Goal: Information Seeking & Learning: Learn about a topic

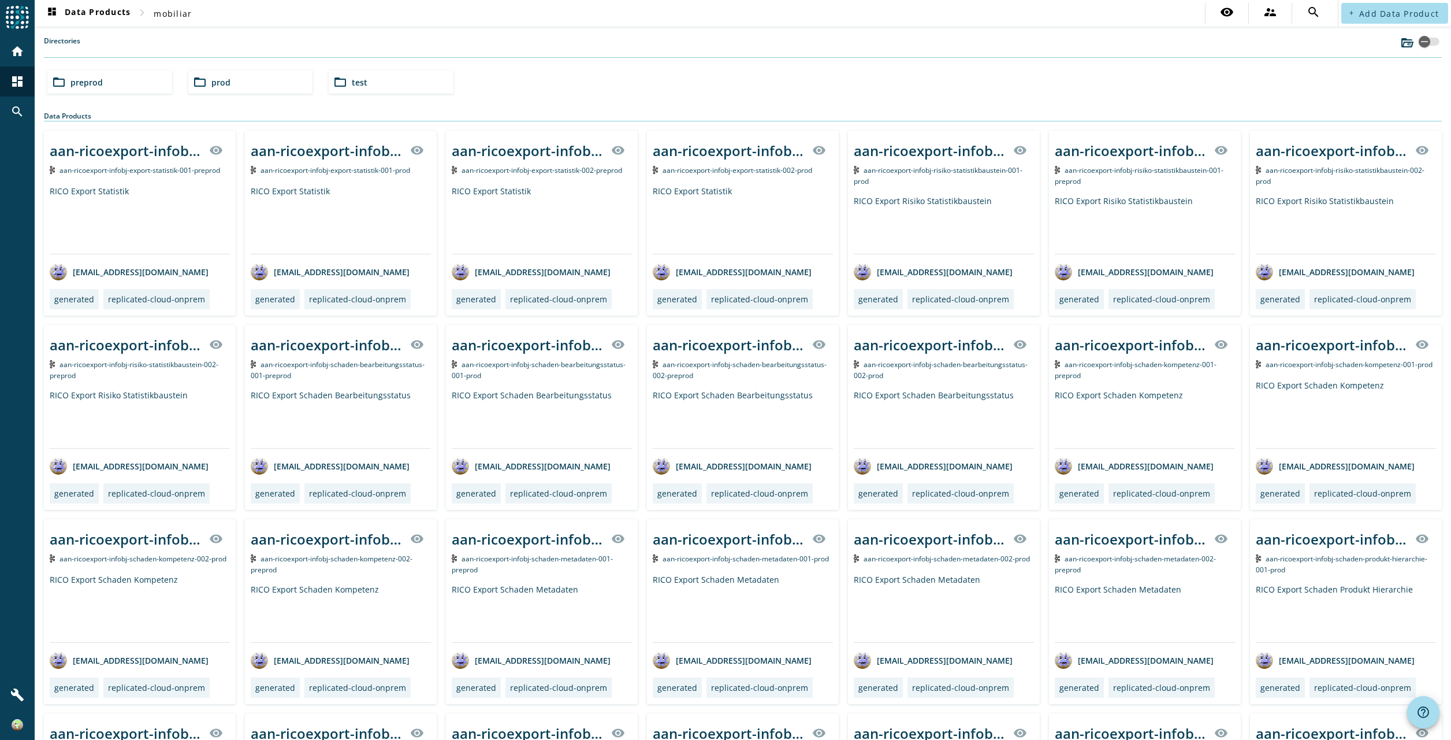
click at [562, 52] on div "Directories" at bounding box center [743, 47] width 1398 height 22
click at [755, 57] on div "Directories" at bounding box center [743, 47] width 1398 height 22
click at [1039, 40] on div "Directories" at bounding box center [743, 47] width 1398 height 22
click at [62, 86] on mat-icon "folder_open" at bounding box center [59, 82] width 14 height 14
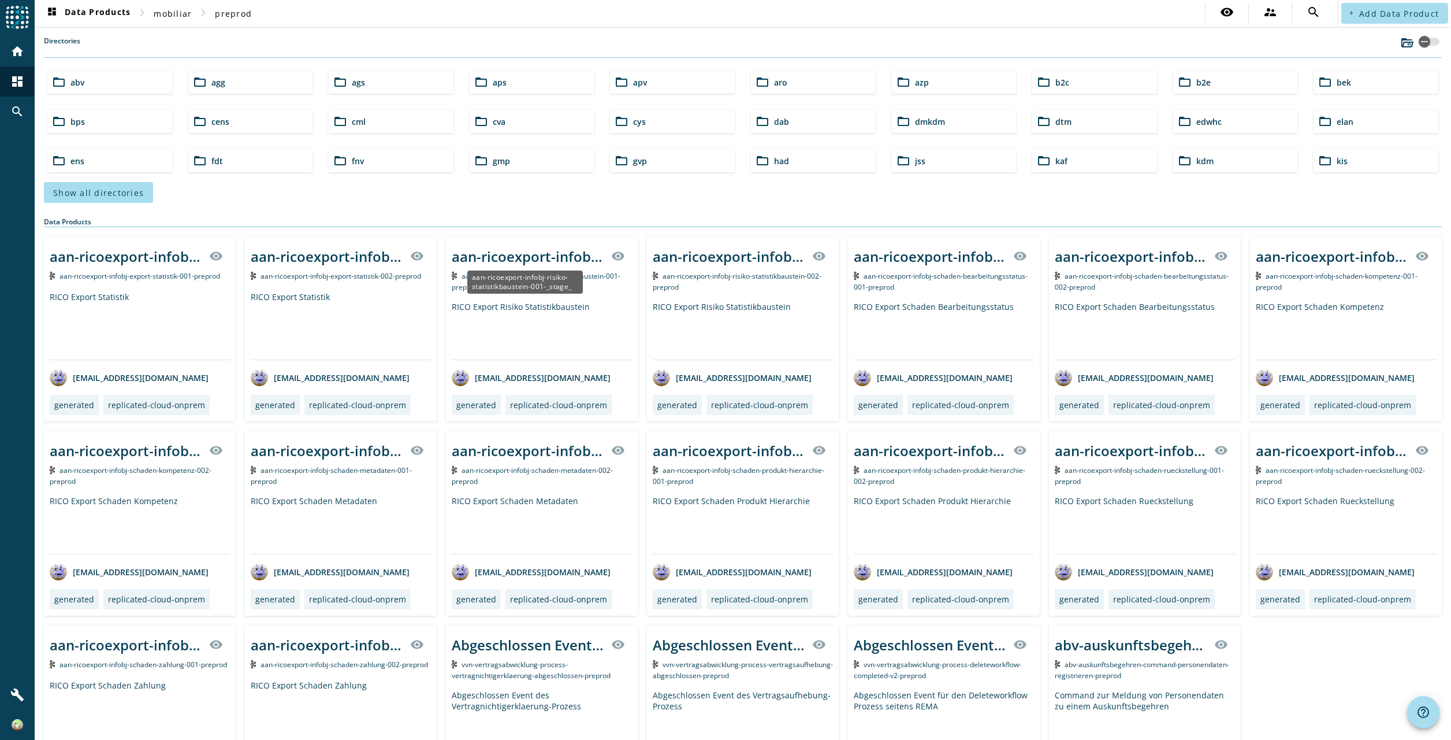
click at [502, 258] on div "aan-ricoexport-infobj-risiko-statistikbaustein-001-_stage_" at bounding box center [528, 256] width 153 height 19
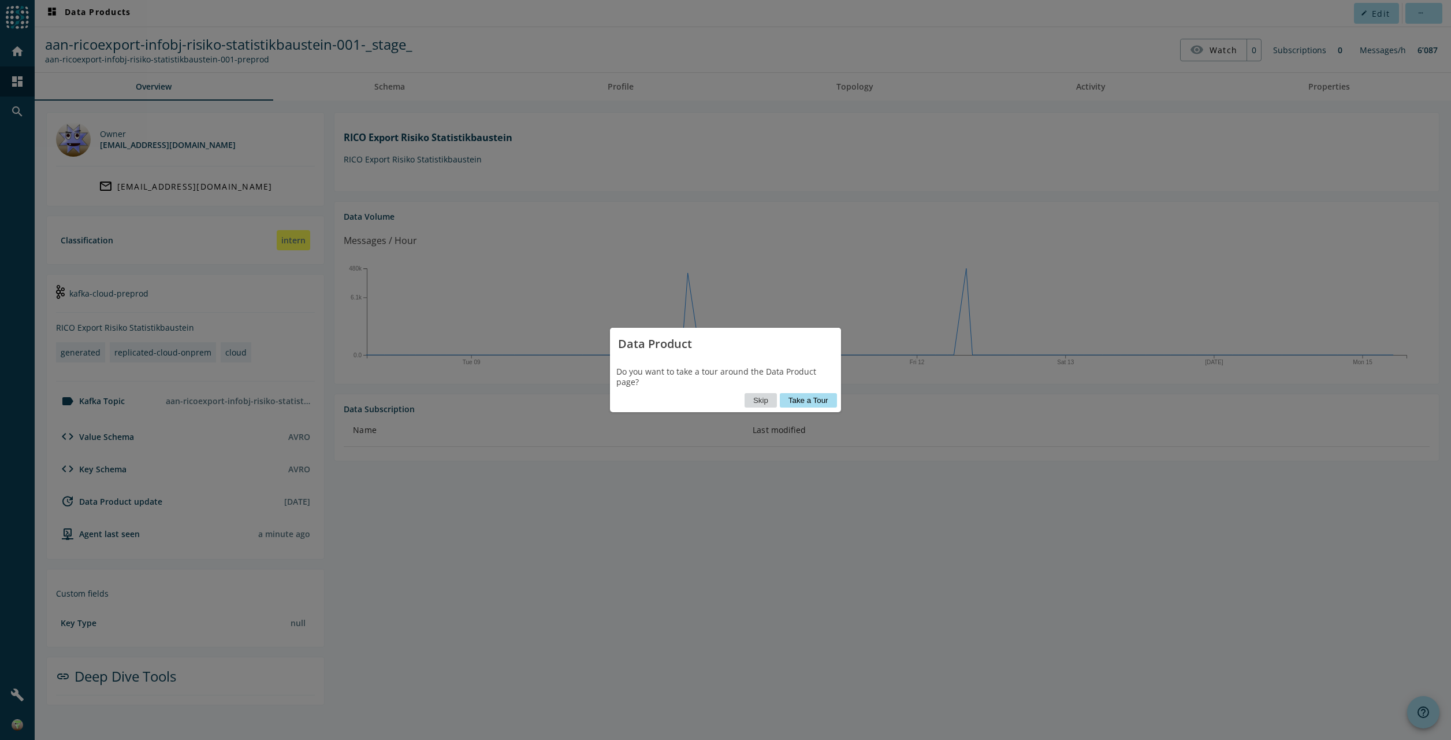
click at [760, 406] on button "Skip" at bounding box center [761, 400] width 32 height 14
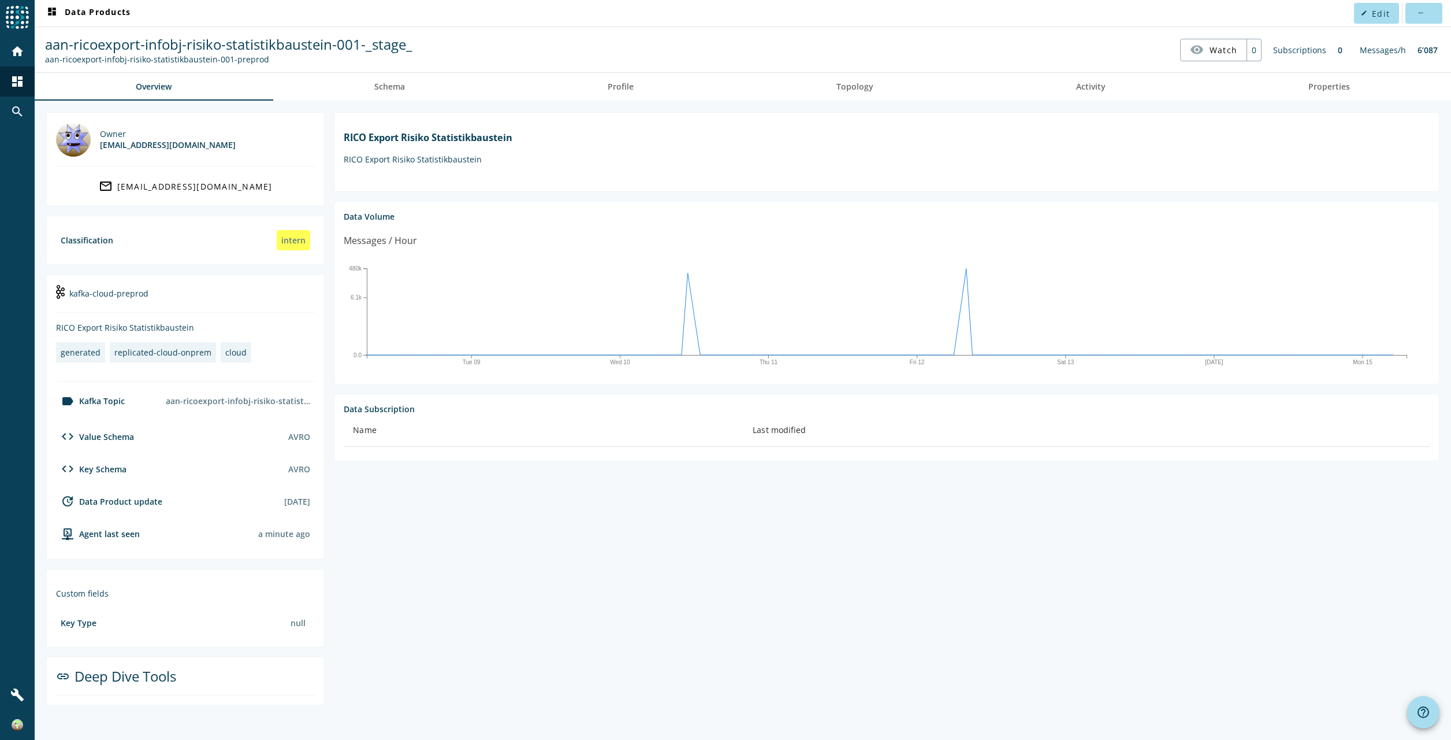
click at [560, 502] on section "RICO Export Risiko Statistikbaustein RICO Export Risiko Statistikbaustein Data …" at bounding box center [882, 408] width 1115 height 593
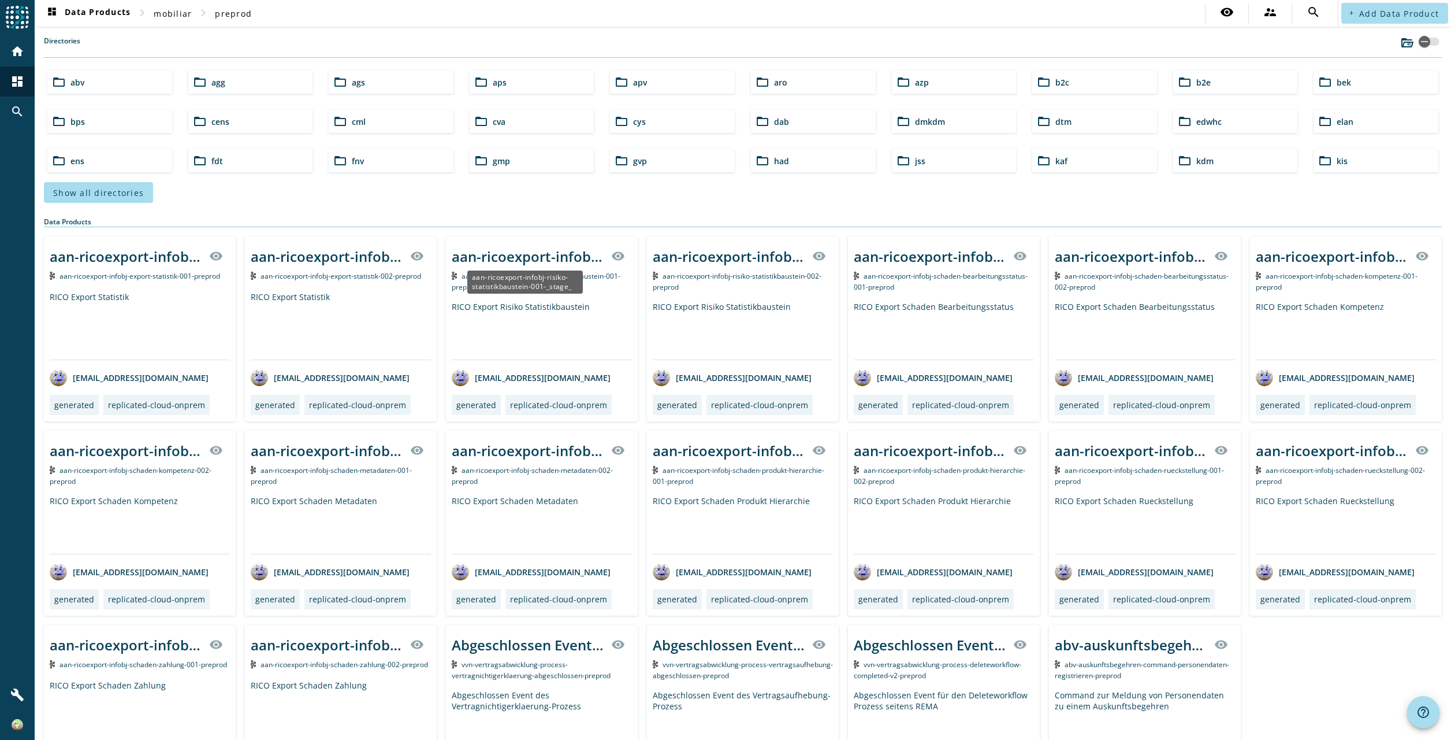
click at [538, 255] on div "aan-ricoexport-infobj-risiko-statistikbaustein-001-_stage_" at bounding box center [528, 256] width 153 height 19
click at [182, 17] on span "mobiliar" at bounding box center [173, 13] width 38 height 11
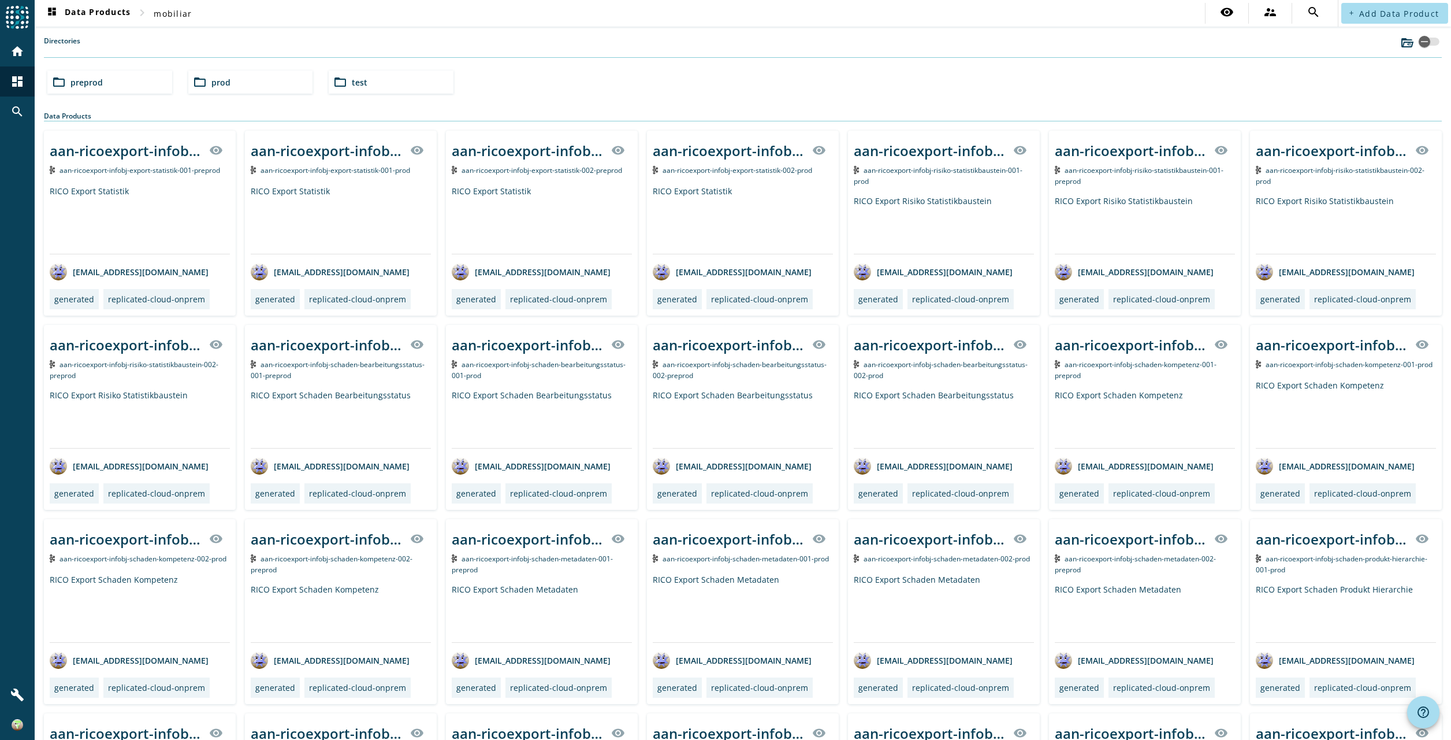
click at [877, 71] on div "folder_open preprod folder_open prod folder_open test" at bounding box center [743, 82] width 1401 height 32
click at [753, 154] on div "aan-ricoexport-infobj-export-statistik-002-_stage_" at bounding box center [729, 150] width 153 height 19
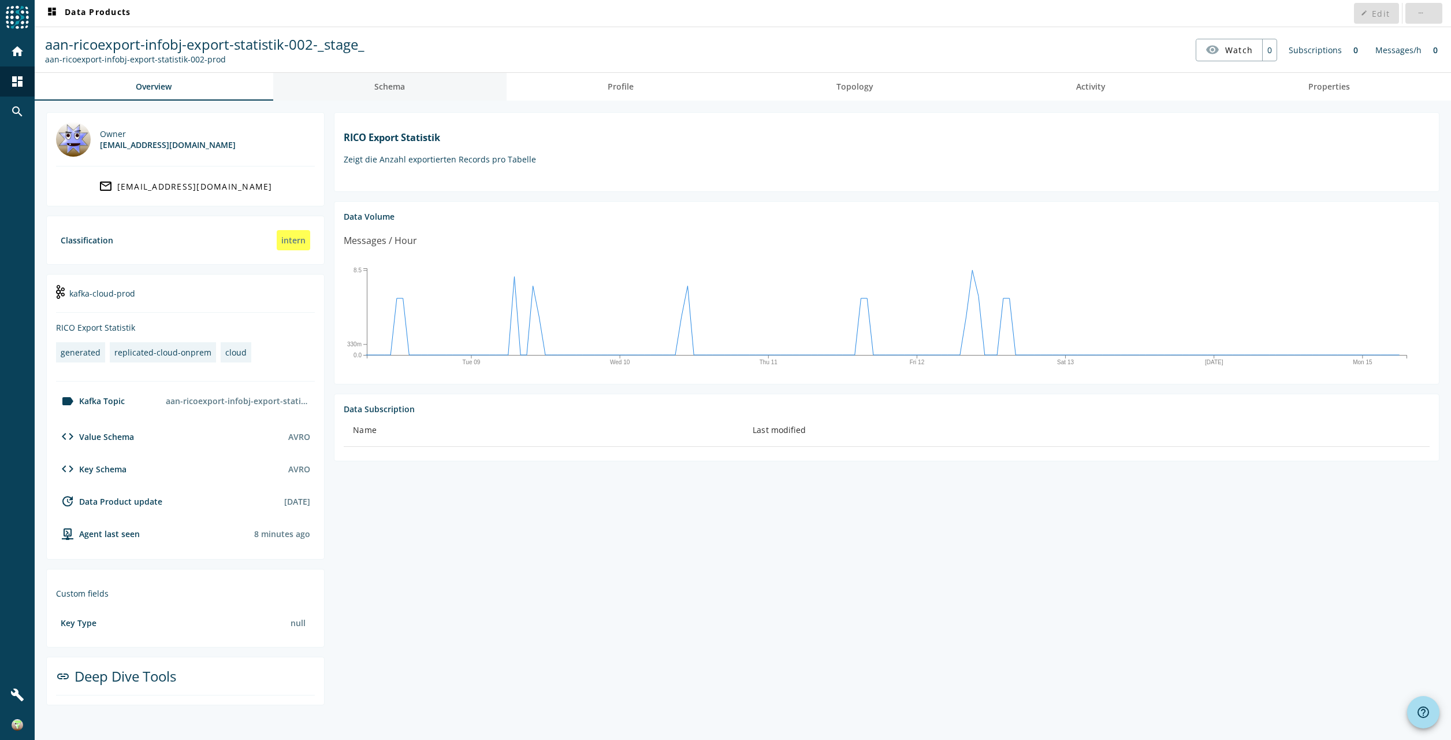
click at [403, 87] on span "Schema" at bounding box center [389, 87] width 31 height 8
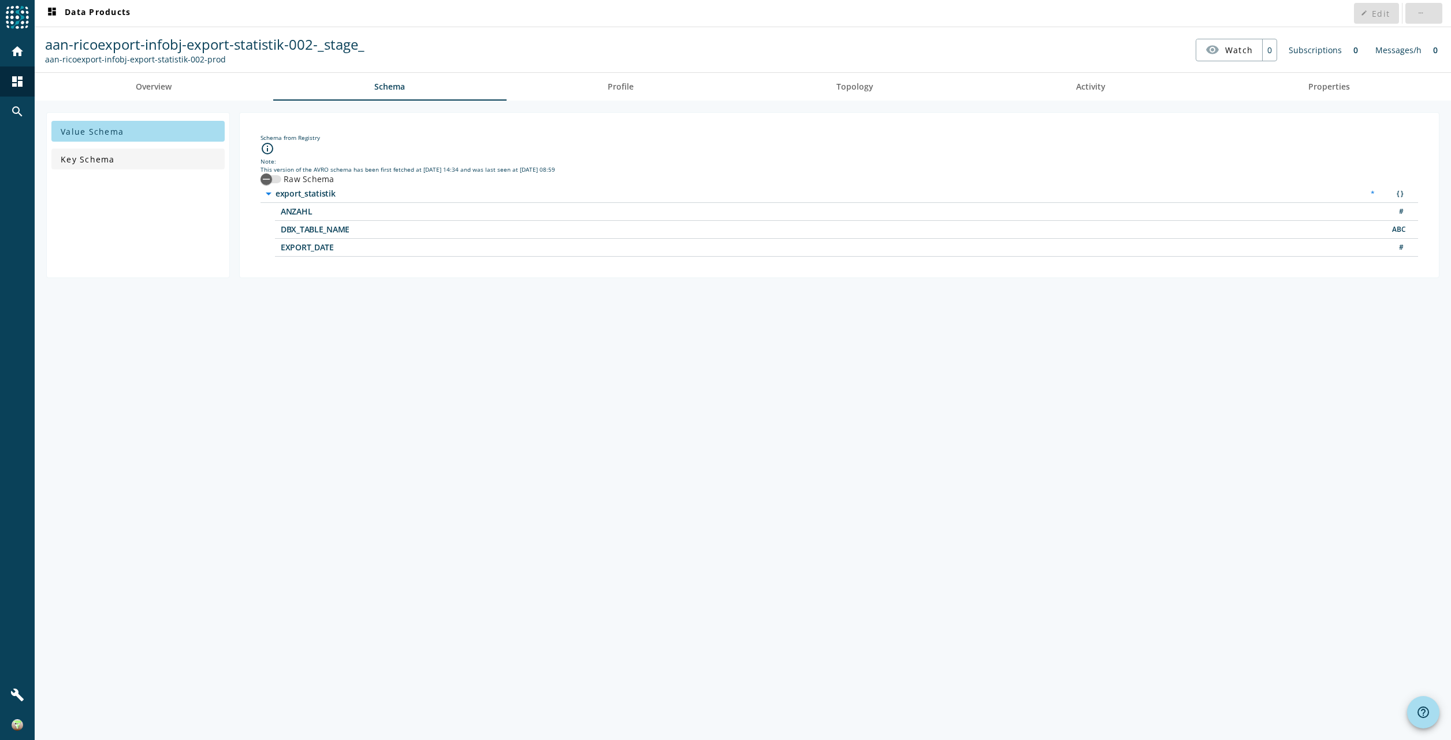
click at [82, 154] on span "Key Schema" at bounding box center [88, 159] width 54 height 11
click at [276, 180] on div "button" at bounding box center [266, 179] width 23 height 23
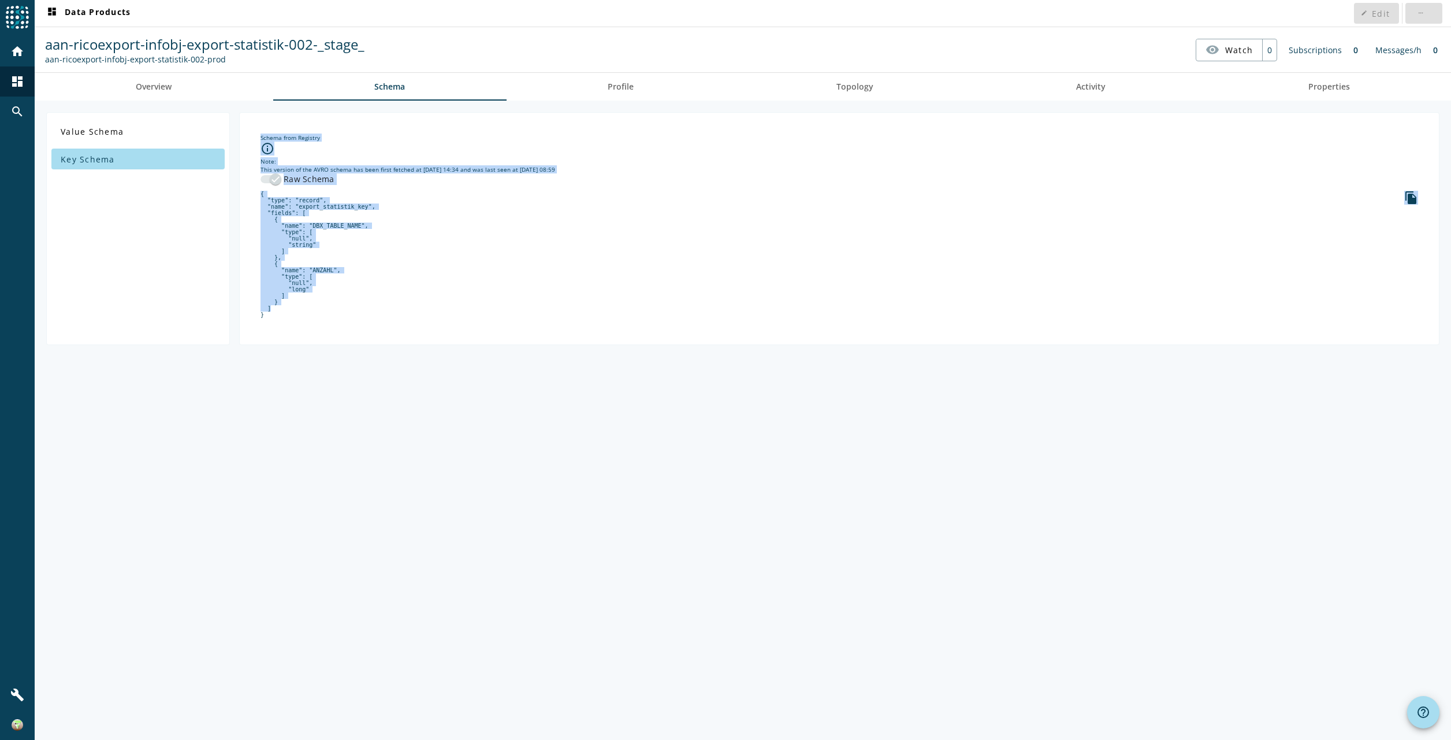
drag, startPoint x: 252, startPoint y: 266, endPoint x: 225, endPoint y: 218, distance: 55.6
click at [225, 218] on div "Value Schema Key Schema Schema from Registry info_outline Note: This version of…" at bounding box center [743, 228] width 1394 height 233
drag, startPoint x: 225, startPoint y: 218, endPoint x: 406, endPoint y: 289, distance: 195.1
click at [406, 289] on pre "{ "type": "record", "name": "export_statistik_key", "fields": [ { "name": "DBX_…" at bounding box center [840, 254] width 1158 height 127
click at [400, 262] on pre "{ "type": "record", "name": "export_statistik_key", "fields": [ { "name": "DBX_…" at bounding box center [840, 254] width 1158 height 127
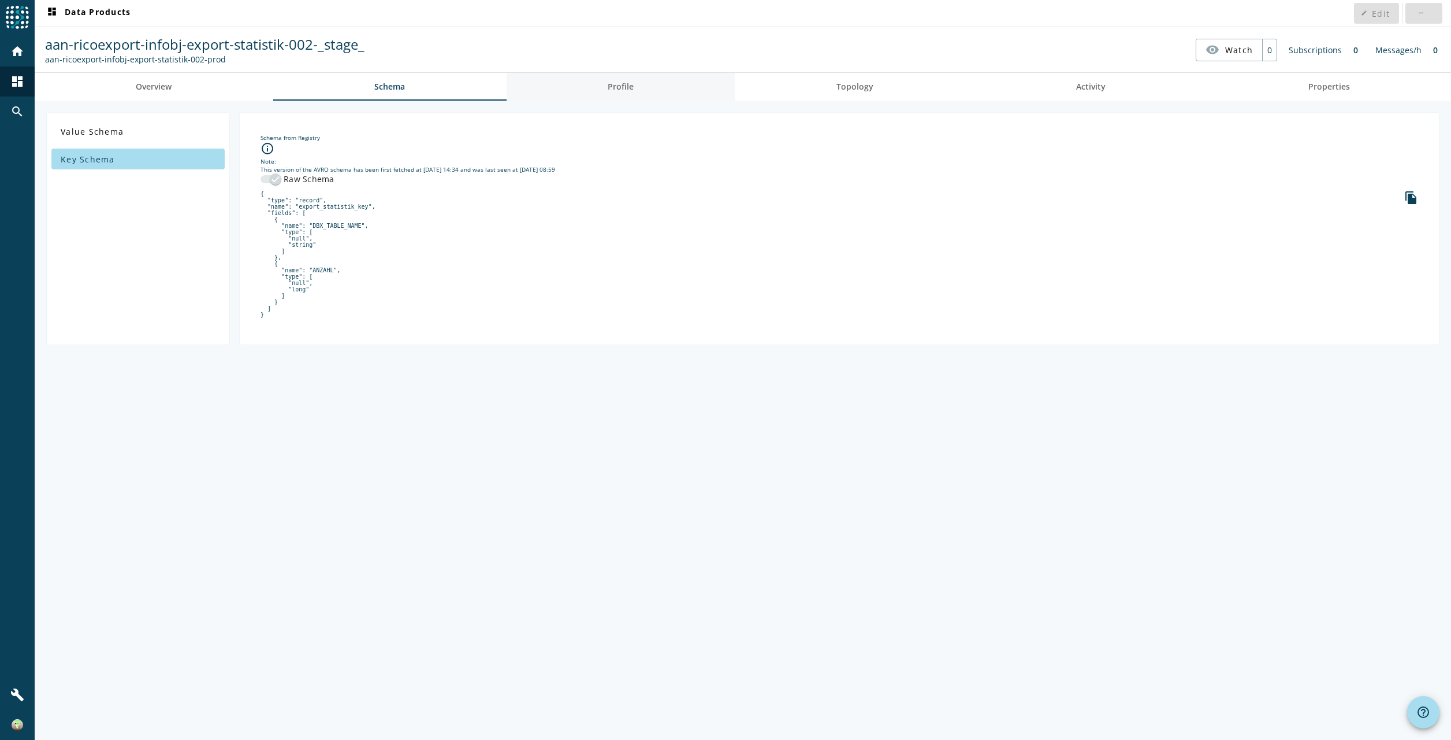
click at [645, 94] on link "Profile" at bounding box center [621, 87] width 229 height 28
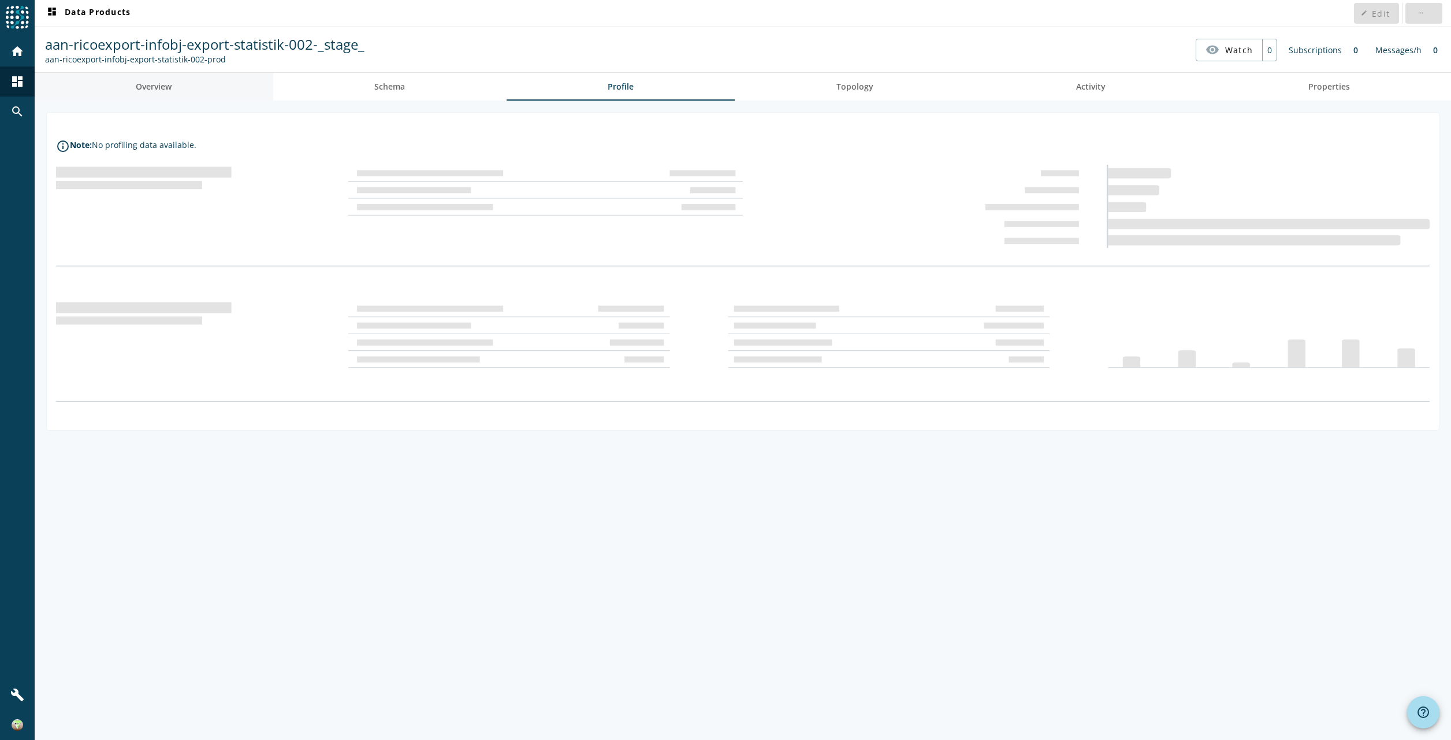
click at [171, 83] on span "Overview" at bounding box center [154, 87] width 36 height 8
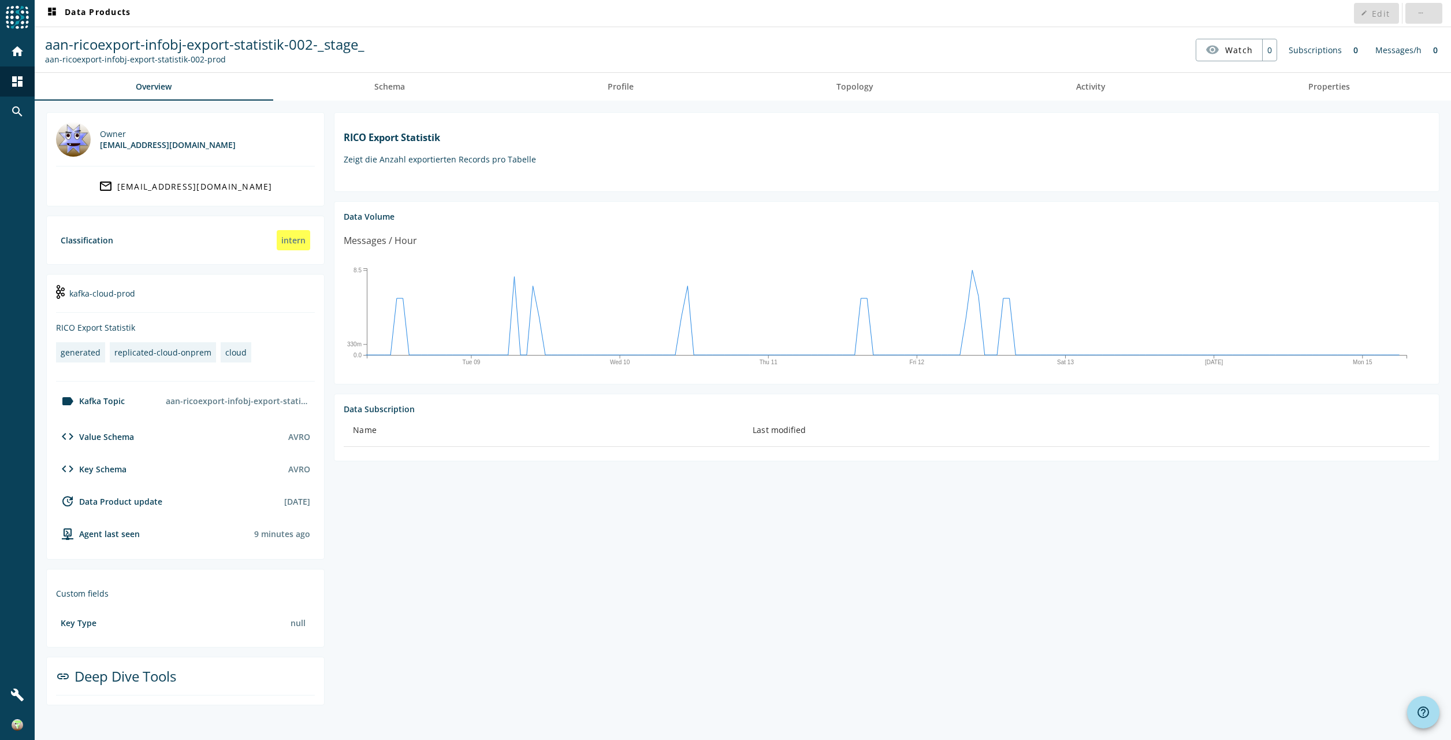
click at [468, 621] on section "RICO Export Statistik Zeigt die Anzahl exportierten Records pro Tabelle Data Vo…" at bounding box center [882, 408] width 1115 height 593
click at [978, 618] on section "RICO Export Statistik Zeigt die Anzahl exportierten Records pro Tabelle Data Vo…" at bounding box center [882, 408] width 1115 height 593
drag, startPoint x: 565, startPoint y: 555, endPoint x: 574, endPoint y: 564, distance: 12.3
click at [573, 562] on section "RICO Export Statistik Zeigt die Anzahl exportierten Records pro Tabelle Data Vo…" at bounding box center [882, 408] width 1115 height 593
click at [565, 560] on section "RICO Export Statistik Zeigt die Anzahl exportierten Records pro Tabelle Data Vo…" at bounding box center [882, 408] width 1115 height 593
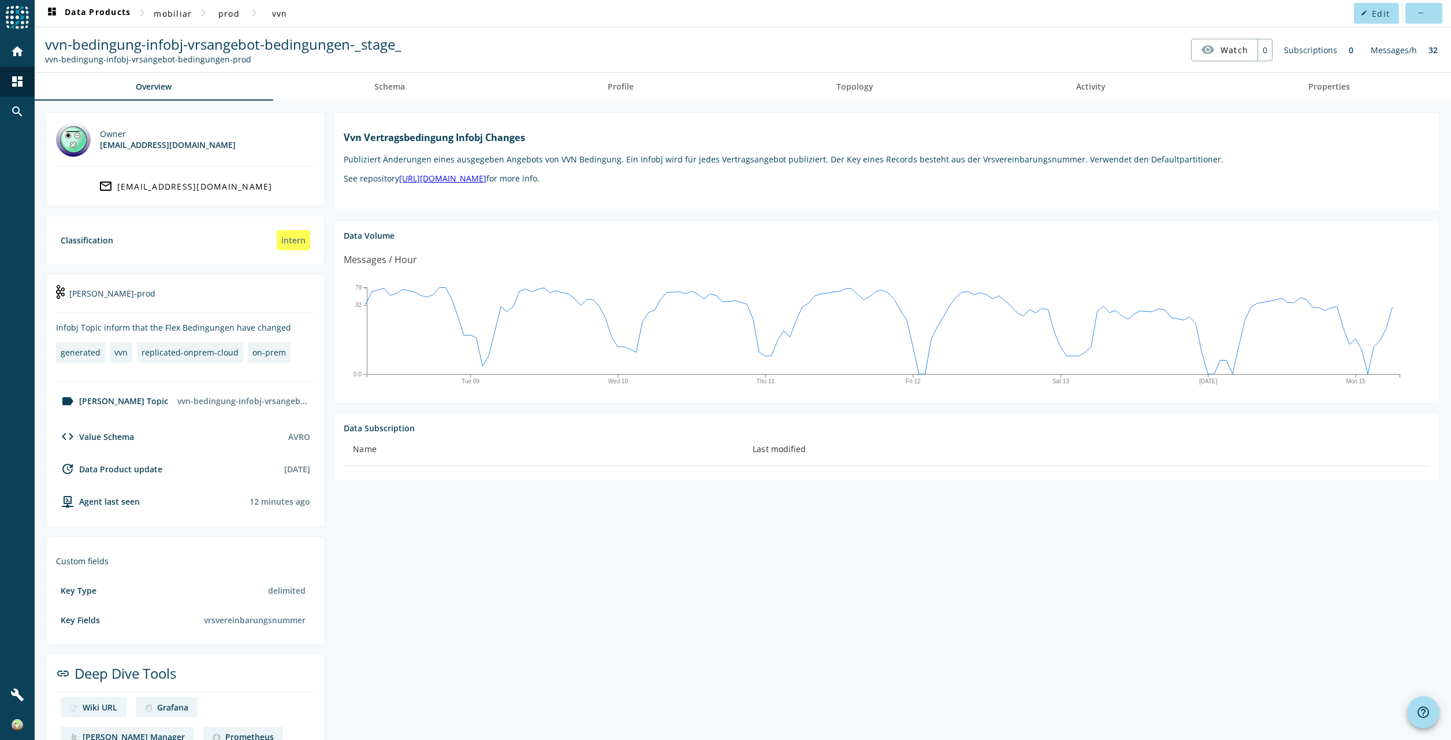
drag, startPoint x: 54, startPoint y: 329, endPoint x: 310, endPoint y: 326, distance: 256.0
click at [310, 326] on section "kafka-prod Infobj Topic inform that the Flex Bedingungen have changed generated…" at bounding box center [185, 400] width 278 height 253
click at [523, 614] on section "Vvn Vertragsbedingung Infobj Changes Publiziert Änderungen eines ausgegeben Ang…" at bounding box center [882, 436] width 1115 height 649
drag, startPoint x: 295, startPoint y: 324, endPoint x: 54, endPoint y: 324, distance: 240.9
click at [54, 324] on section "kafka-prod Infobj Topic inform that the Flex Bedingungen have changed generated…" at bounding box center [185, 400] width 278 height 253
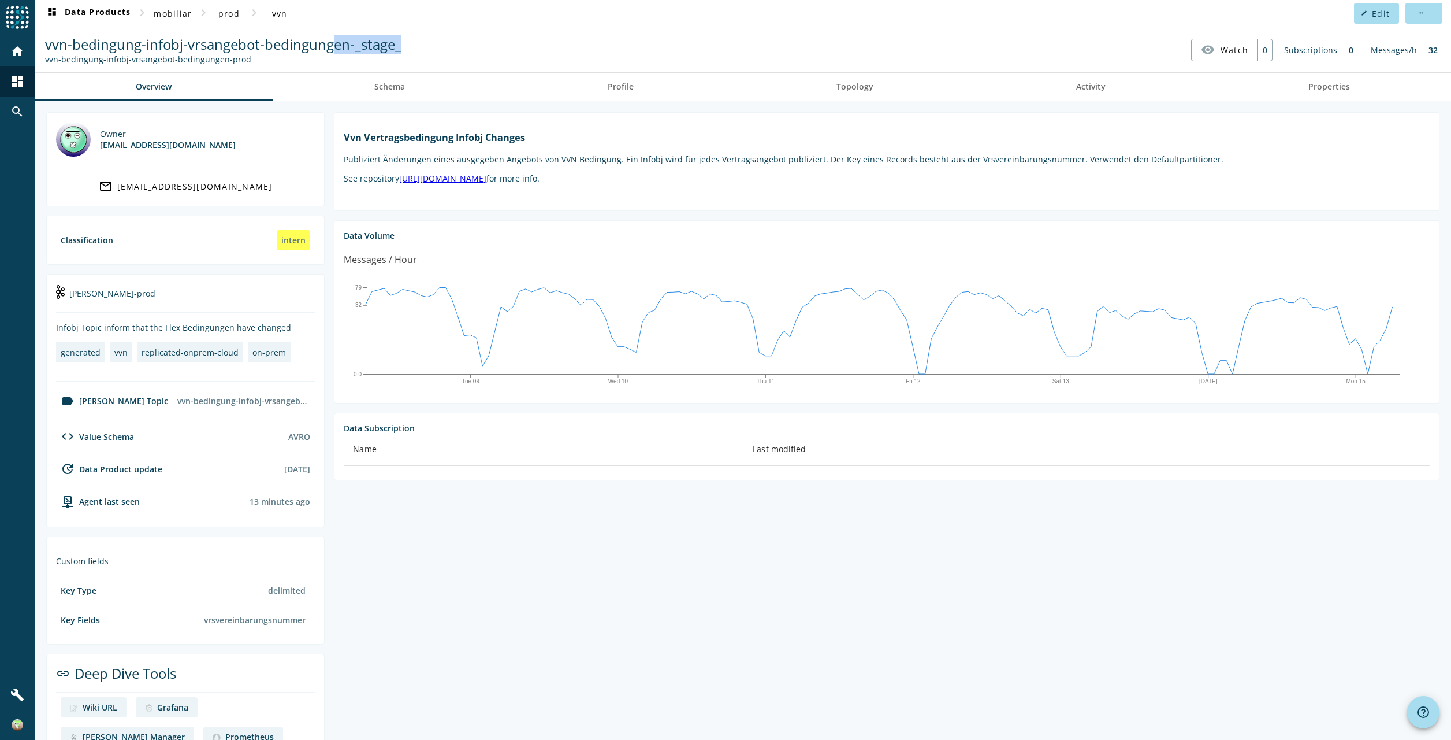
drag, startPoint x: 377, startPoint y: 44, endPoint x: 330, endPoint y: 43, distance: 46.3
click at [330, 43] on div "vvn-bedingung-infobj-vrsangebot-bedingungen-_stage_ vvn-bedingung-infobj-vrsang…" at bounding box center [223, 50] width 362 height 30
click at [330, 43] on span "vvn-bedingung-infobj-vrsangebot-bedingungen-_stage_" at bounding box center [223, 44] width 356 height 19
drag, startPoint x: 51, startPoint y: 46, endPoint x: 404, endPoint y: 43, distance: 353.0
click at [404, 43] on nav "vvn-bedingung-infobj-vrsangebot-bedingungen-_stage_ vvn-bedingung-infobj-vrsang…" at bounding box center [743, 50] width 1408 height 36
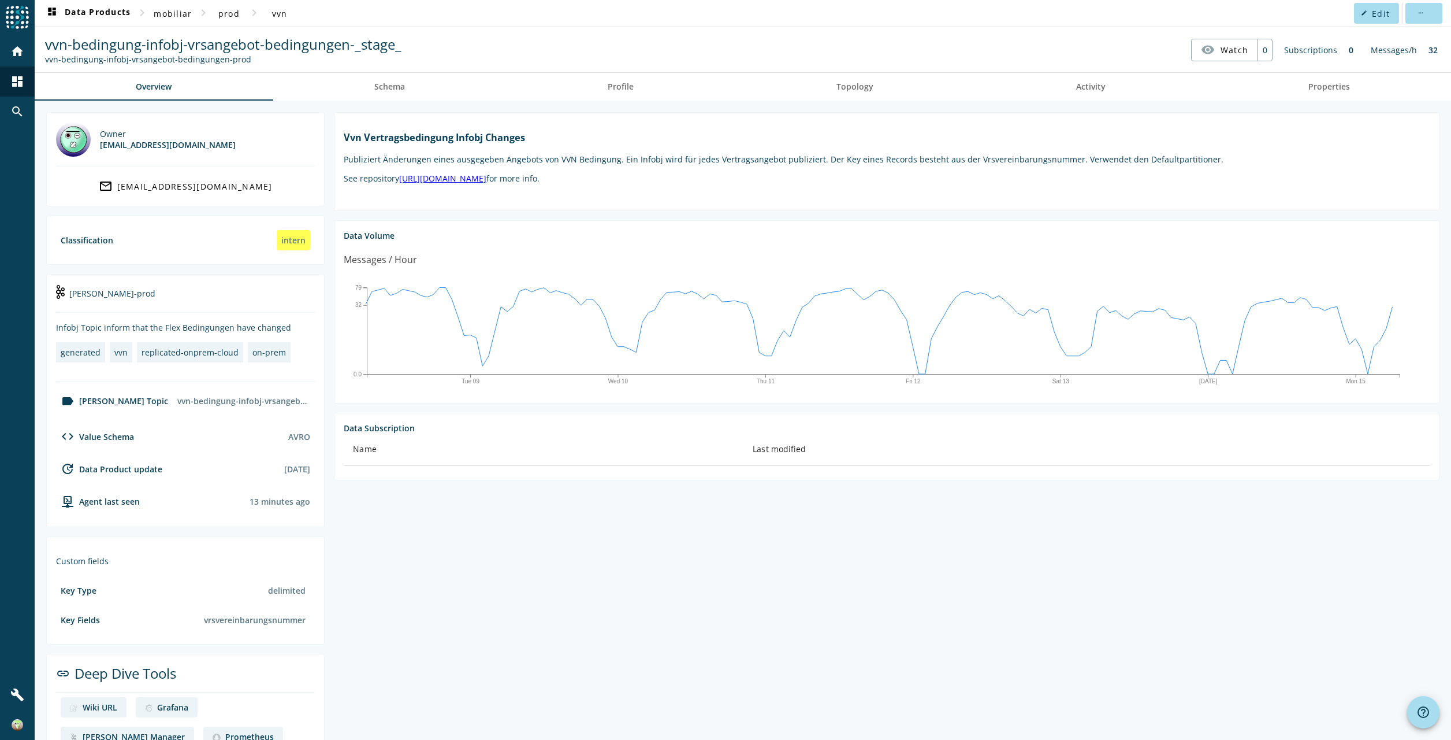
drag, startPoint x: 404, startPoint y: 43, endPoint x: 247, endPoint y: 58, distance: 158.4
click at [254, 64] on div "vvn-bedingung-infobj-vrsangebot-bedingungen-prod" at bounding box center [223, 59] width 356 height 11
drag, startPoint x: 42, startPoint y: 57, endPoint x: 265, endPoint y: 60, distance: 223.6
click at [265, 60] on nav "vvn-bedingung-infobj-vrsangebot-bedingungen-_stage_ vvn-bedingung-infobj-vrsang…" at bounding box center [743, 50] width 1408 height 36
drag, startPoint x: 265, startPoint y: 60, endPoint x: 244, endPoint y: 60, distance: 20.8
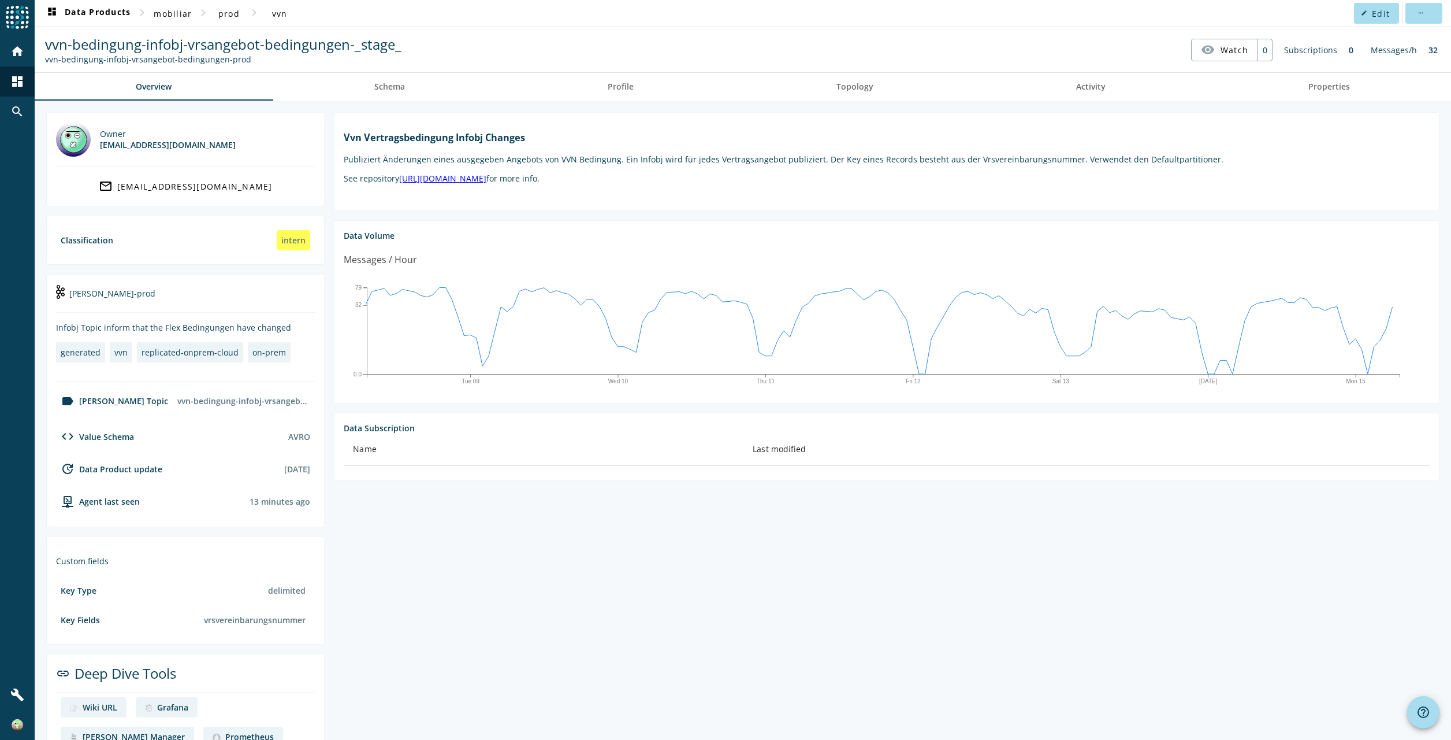
click at [244, 60] on div "vvn-bedingung-infobj-vrsangebot-bedingungen-prod" at bounding box center [223, 59] width 356 height 11
click at [259, 58] on div "vvn-bedingung-infobj-vrsangebot-bedingungen-prod" at bounding box center [223, 59] width 356 height 11
click at [166, 16] on span "mobiliar" at bounding box center [173, 13] width 38 height 11
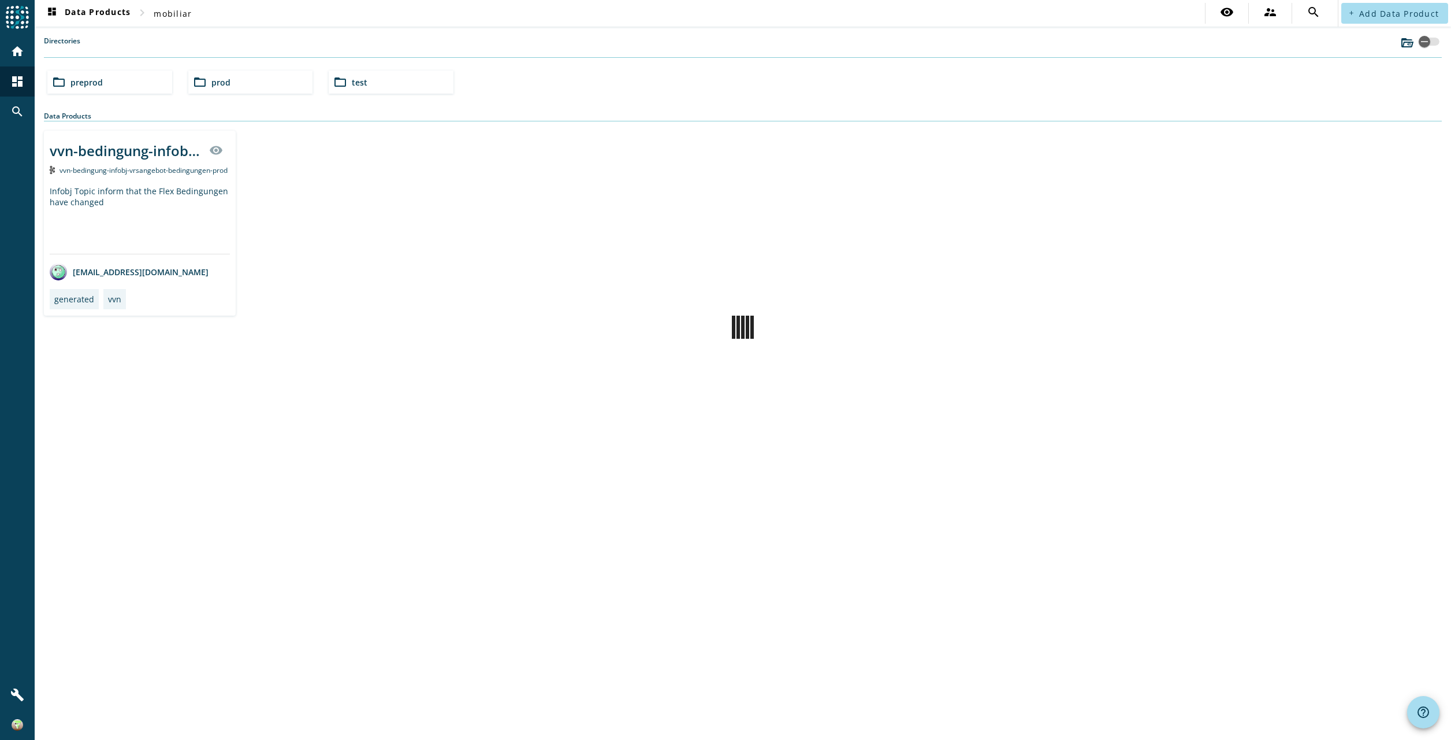
click at [83, 83] on span "preprod" at bounding box center [86, 82] width 32 height 11
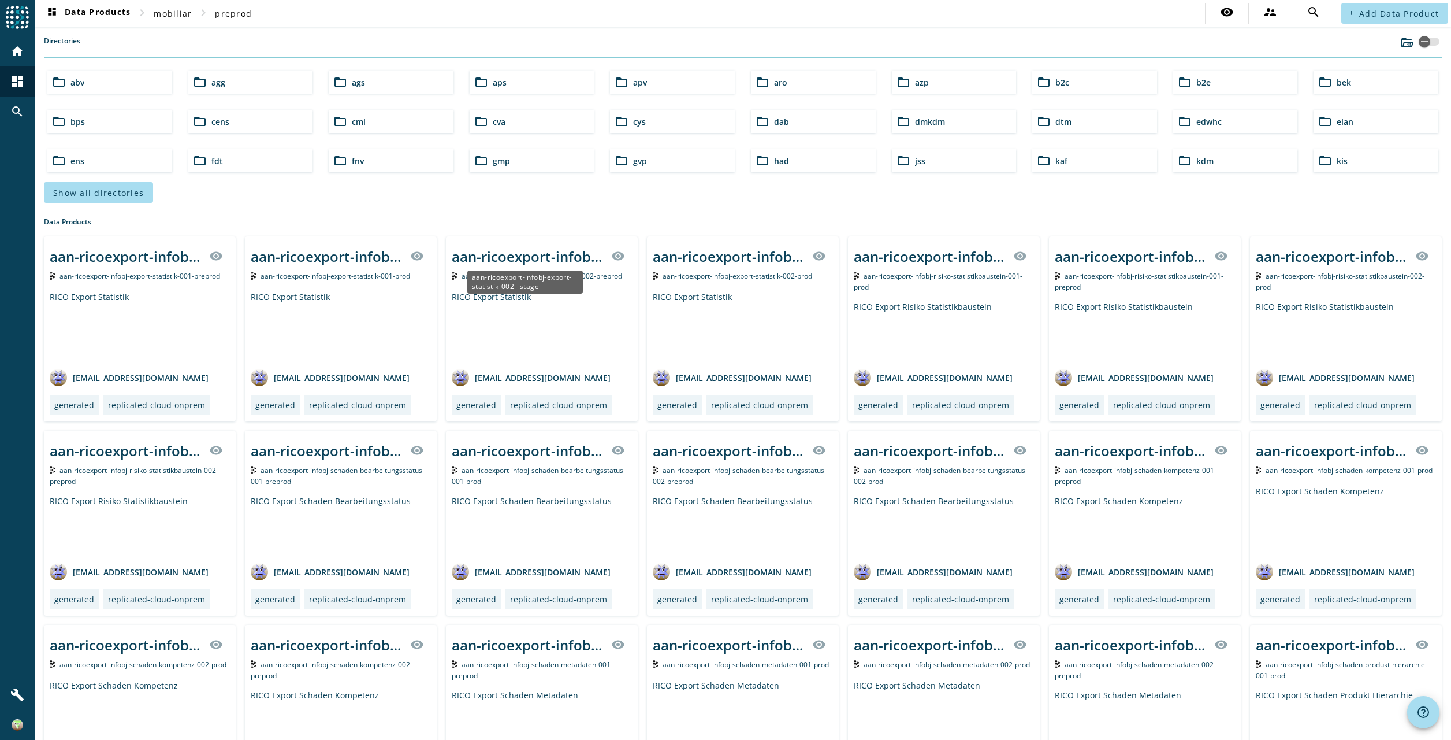
click at [523, 252] on div "aan-ricoexport-infobj-export-statistik-002-_stage_" at bounding box center [528, 256] width 153 height 19
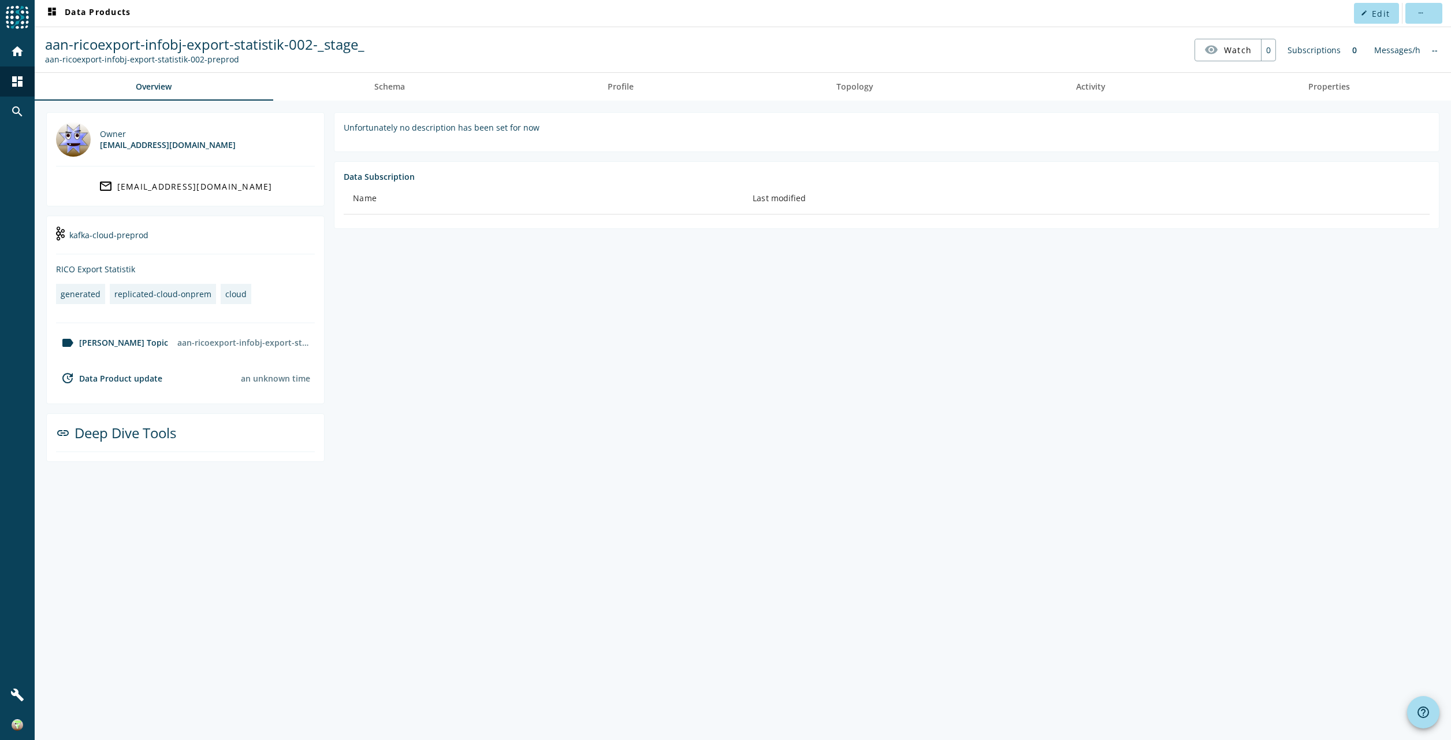
drag, startPoint x: 136, startPoint y: 59, endPoint x: 45, endPoint y: 60, distance: 90.7
click at [45, 60] on div "aan-ricoexport-infobj-export-statistik-002-preprod" at bounding box center [205, 59] width 320 height 11
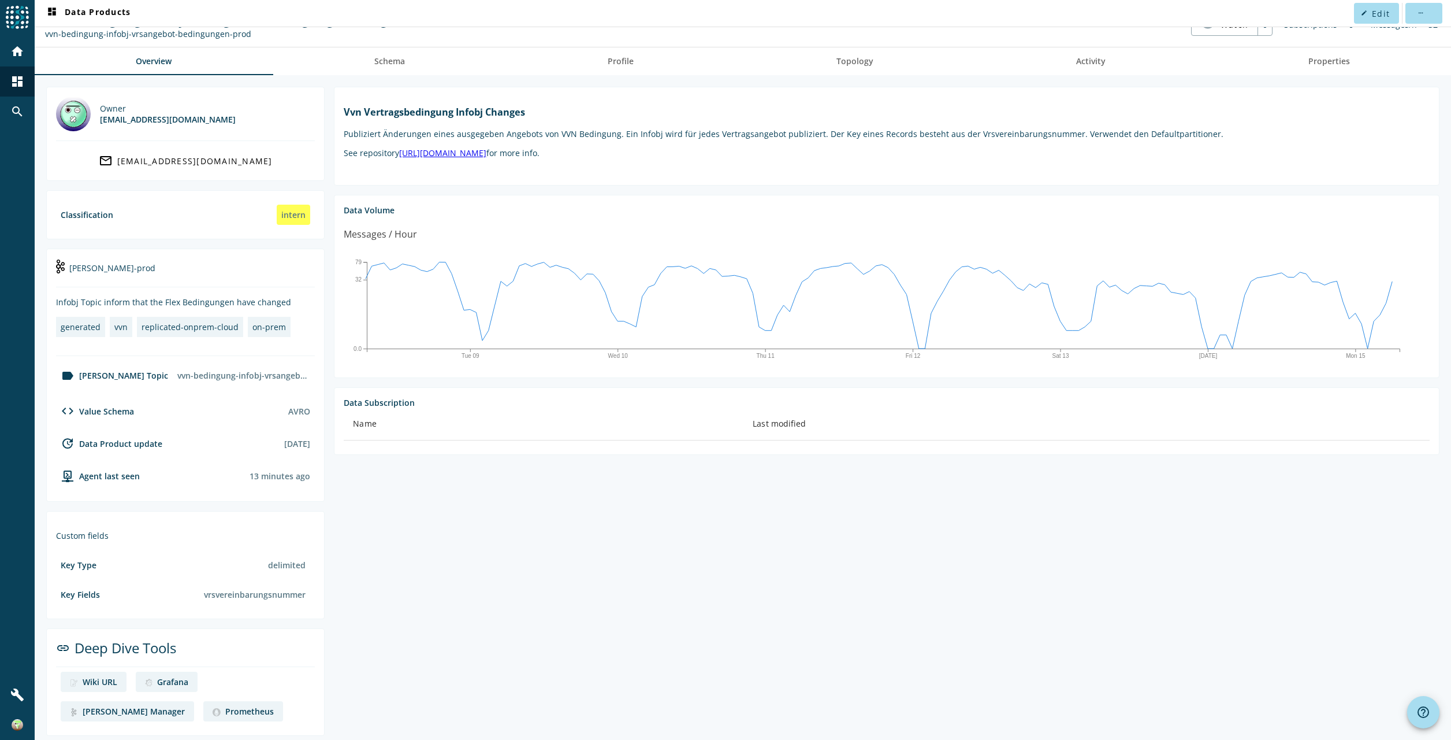
scroll to position [33, 0]
